Goal: Understand process/instructions

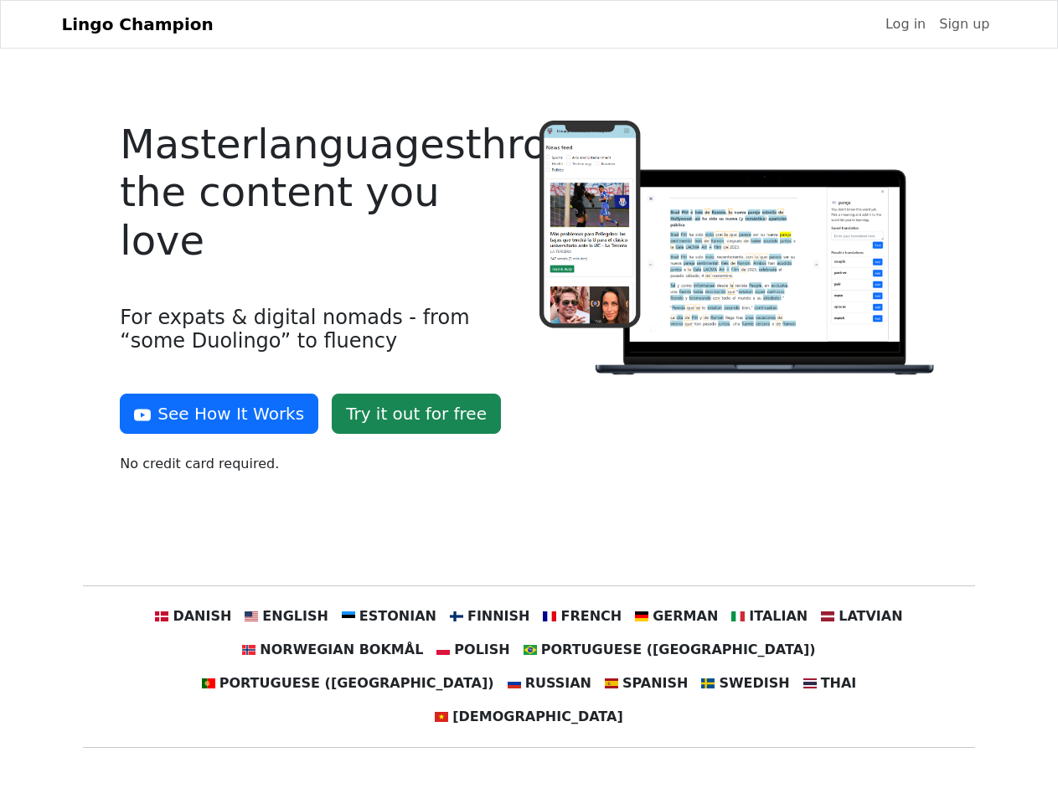
click at [529, 402] on div at bounding box center [738, 304] width 419 height 367
click at [213, 414] on button "See How It Works" at bounding box center [219, 414] width 199 height 40
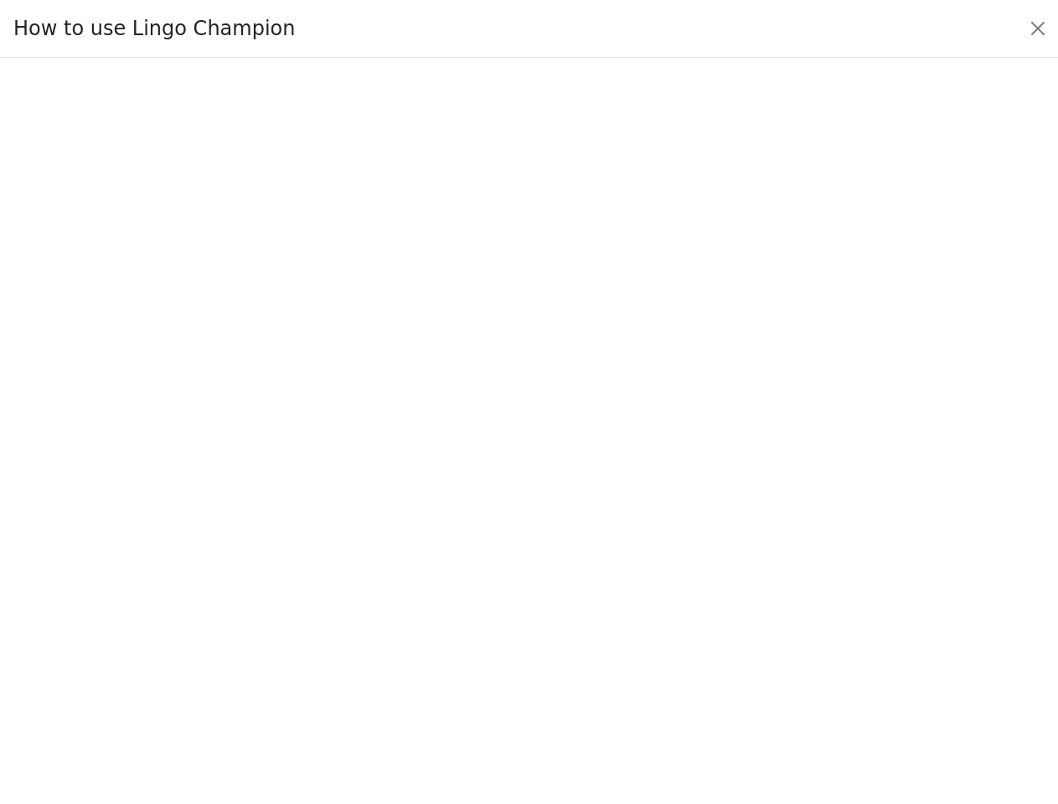
click at [222, 617] on div at bounding box center [528, 431] width 979 height 580
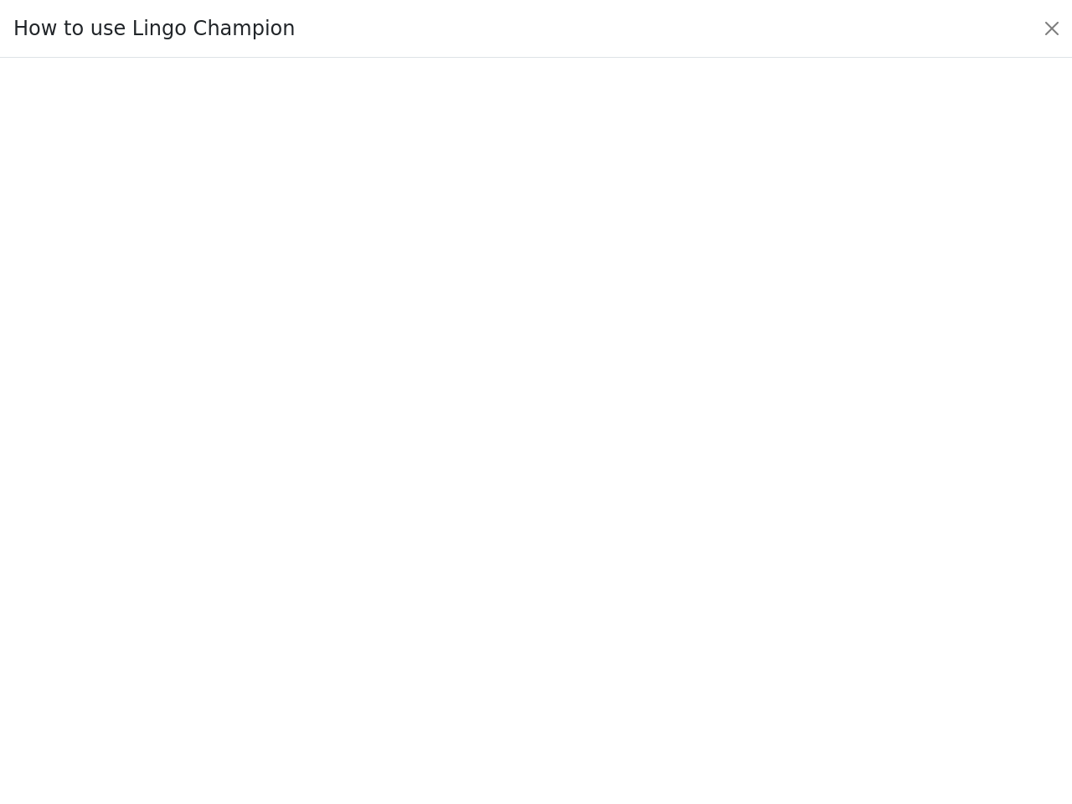
click at [307, 617] on div at bounding box center [536, 431] width 994 height 588
click at [400, 617] on div at bounding box center [536, 431] width 994 height 588
click at [492, 617] on div at bounding box center [536, 431] width 994 height 588
click at [576, 617] on div at bounding box center [536, 431] width 994 height 588
click at [662, 617] on div at bounding box center [536, 431] width 994 height 588
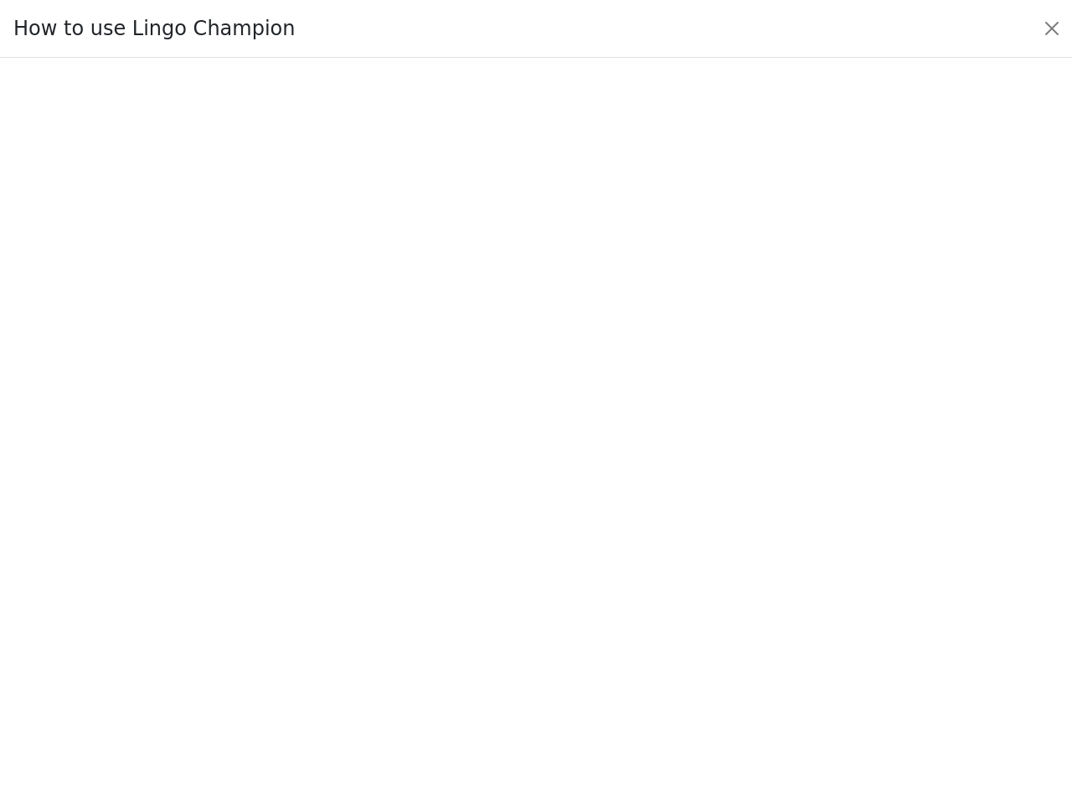
click at [747, 617] on div at bounding box center [536, 431] width 994 height 588
click at [833, 617] on div at bounding box center [536, 431] width 994 height 588
